Goal: Task Accomplishment & Management: Complete application form

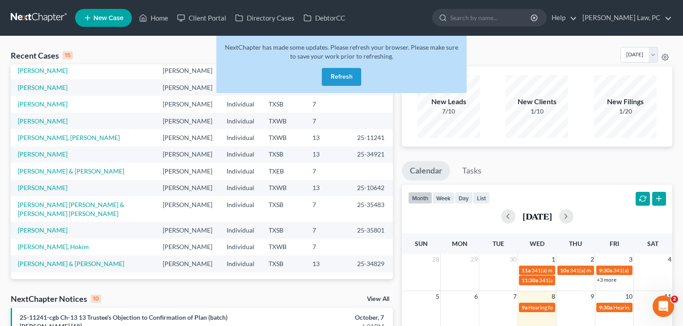
click at [337, 73] on button "Refresh" at bounding box center [341, 77] width 39 height 18
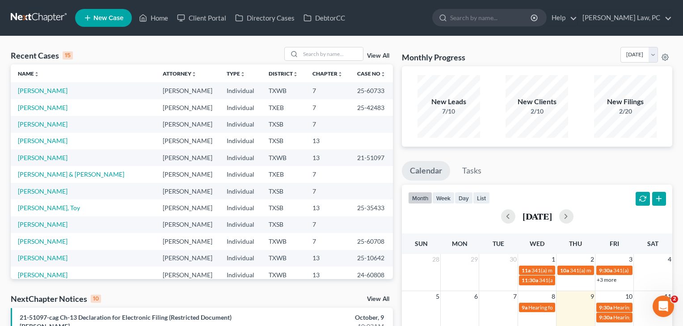
click at [105, 16] on span "New Case" at bounding box center [108, 18] width 30 height 7
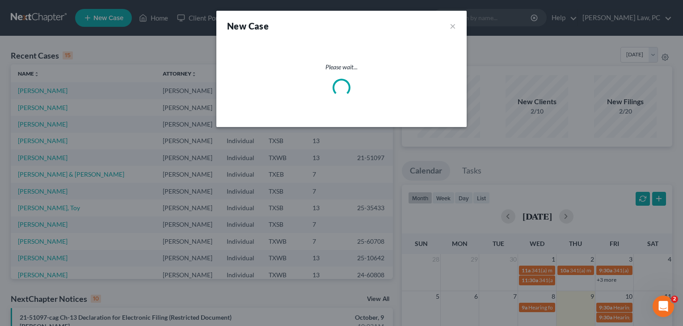
select select "79"
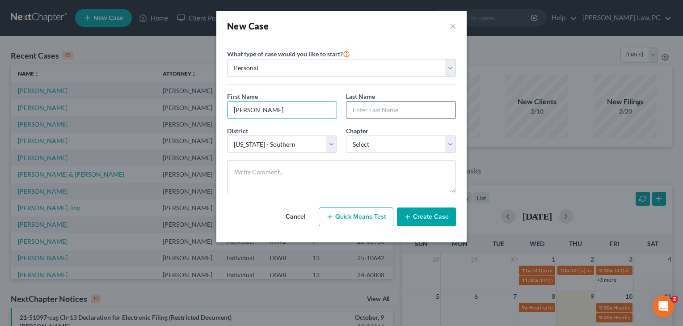
type input "[PERSON_NAME]"
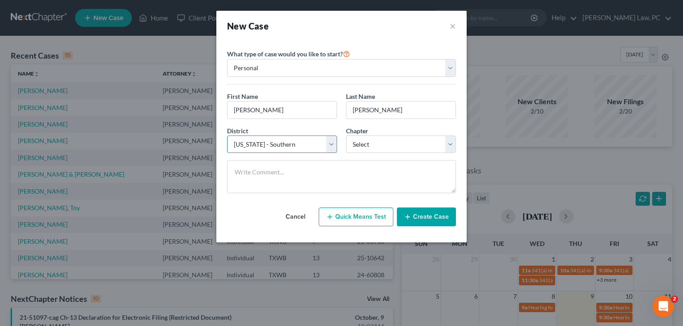
select select "80"
select select "0"
click at [425, 216] on button "Create Case" at bounding box center [426, 216] width 59 height 19
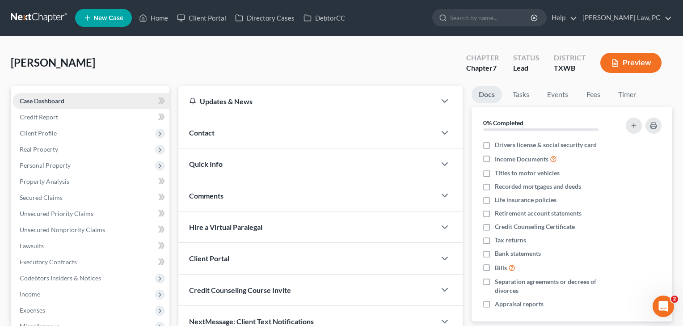
click at [49, 100] on span "Case Dashboard" at bounding box center [42, 101] width 45 height 8
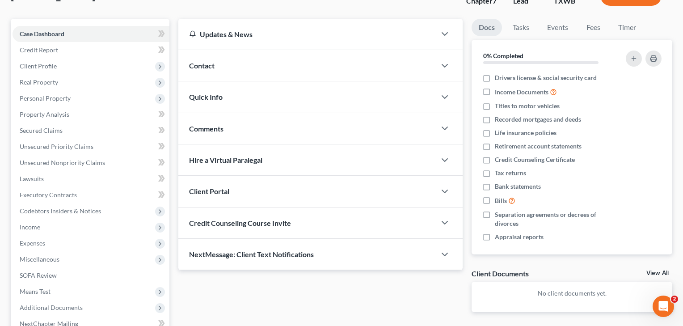
scroll to position [71, 0]
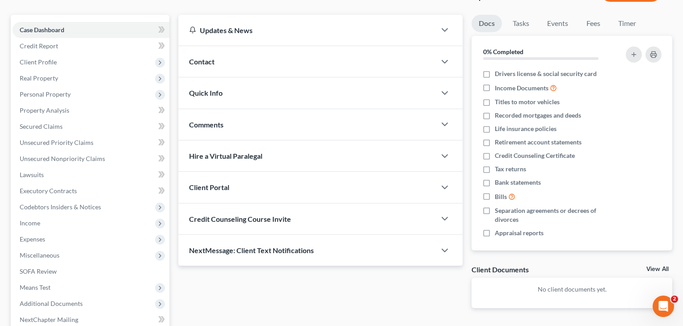
click at [238, 221] on span "Credit Counseling Course Invite" at bounding box center [240, 219] width 102 height 8
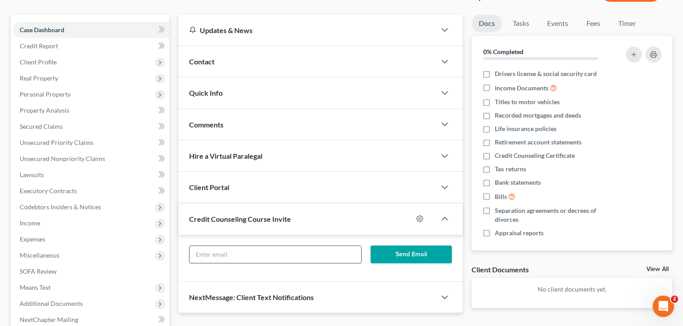
click at [239, 251] on input "text" at bounding box center [276, 254] width 172 height 17
paste input "[EMAIL_ADDRESS][DOMAIN_NAME]"
type input "[EMAIL_ADDRESS][DOMAIN_NAME]"
click at [413, 255] on button "Send Email" at bounding box center [412, 254] width 82 height 18
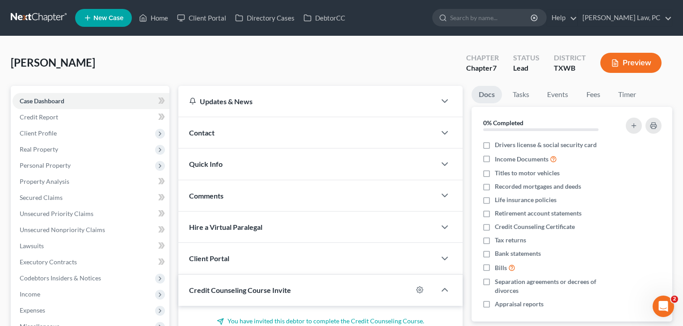
scroll to position [0, 0]
